Goal: Information Seeking & Learning: Learn about a topic

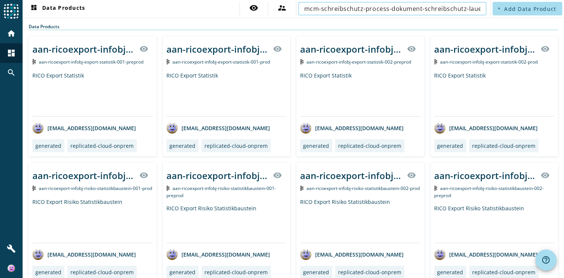
scroll to position [0, 34]
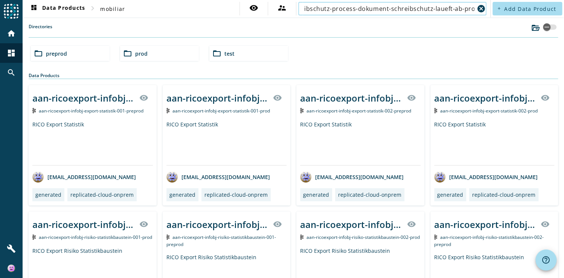
type input "mcm-schreibschutz-process-dokument-schreibschutz-laueft-ab-prod"
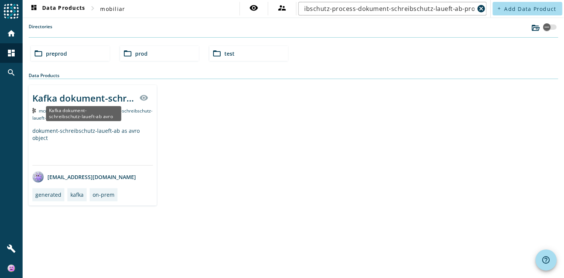
click at [103, 93] on div "Kafka dokument-schreibschutz-laueft-ab avro" at bounding box center [83, 98] width 102 height 12
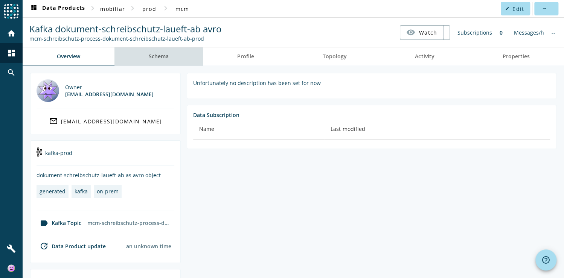
click at [170, 55] on link "Schema" at bounding box center [158, 56] width 88 height 18
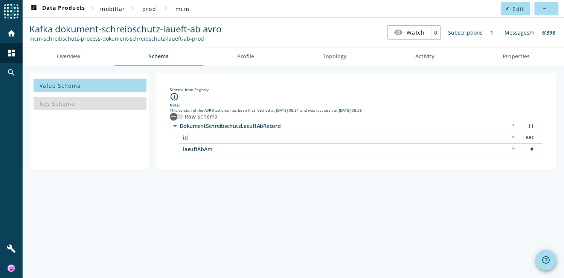
click at [213, 149] on span "laeuftAbAm" at bounding box center [277, 149] width 188 height 5
